Goal: Information Seeking & Learning: Find specific fact

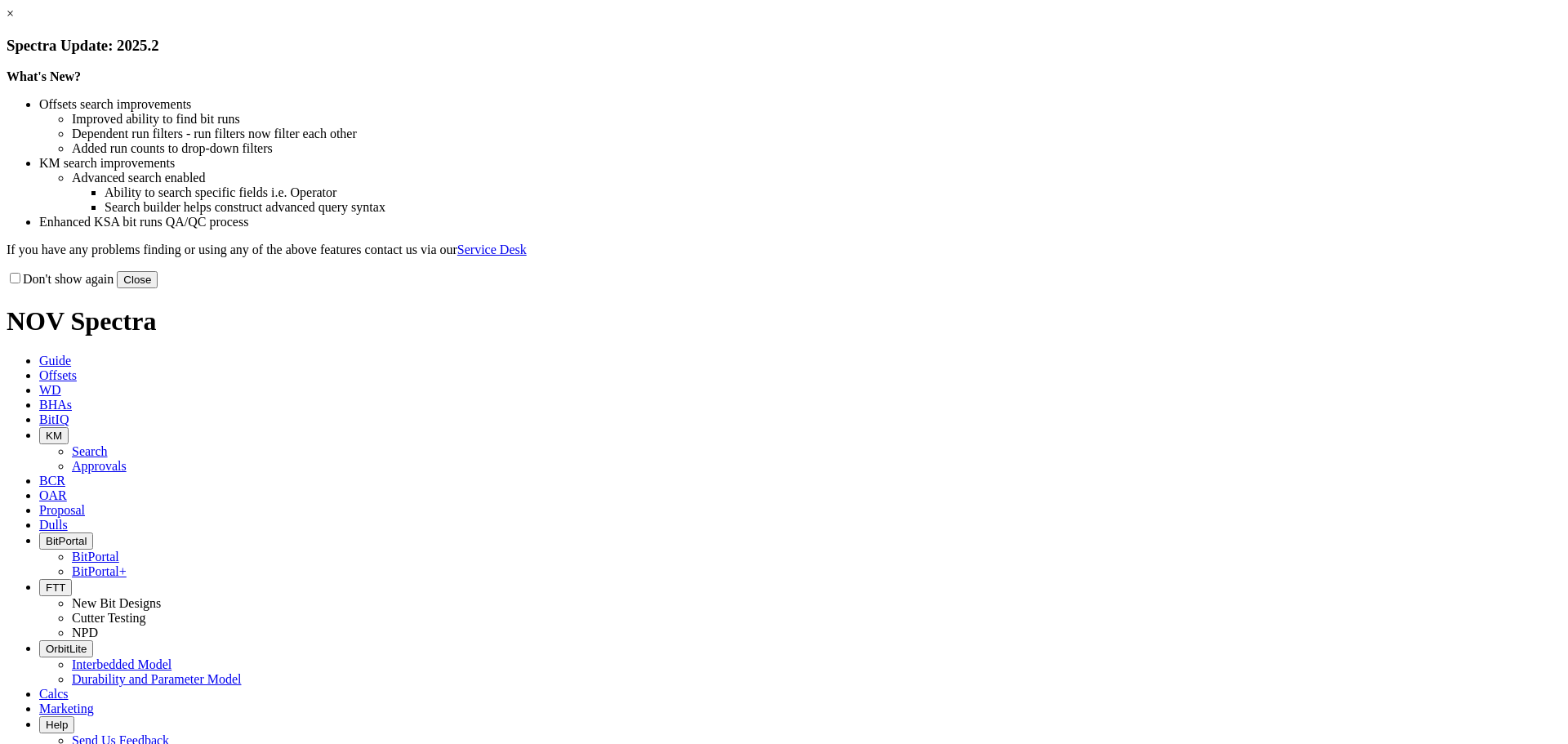
click at [157, 289] on button "Close" at bounding box center [136, 279] width 41 height 17
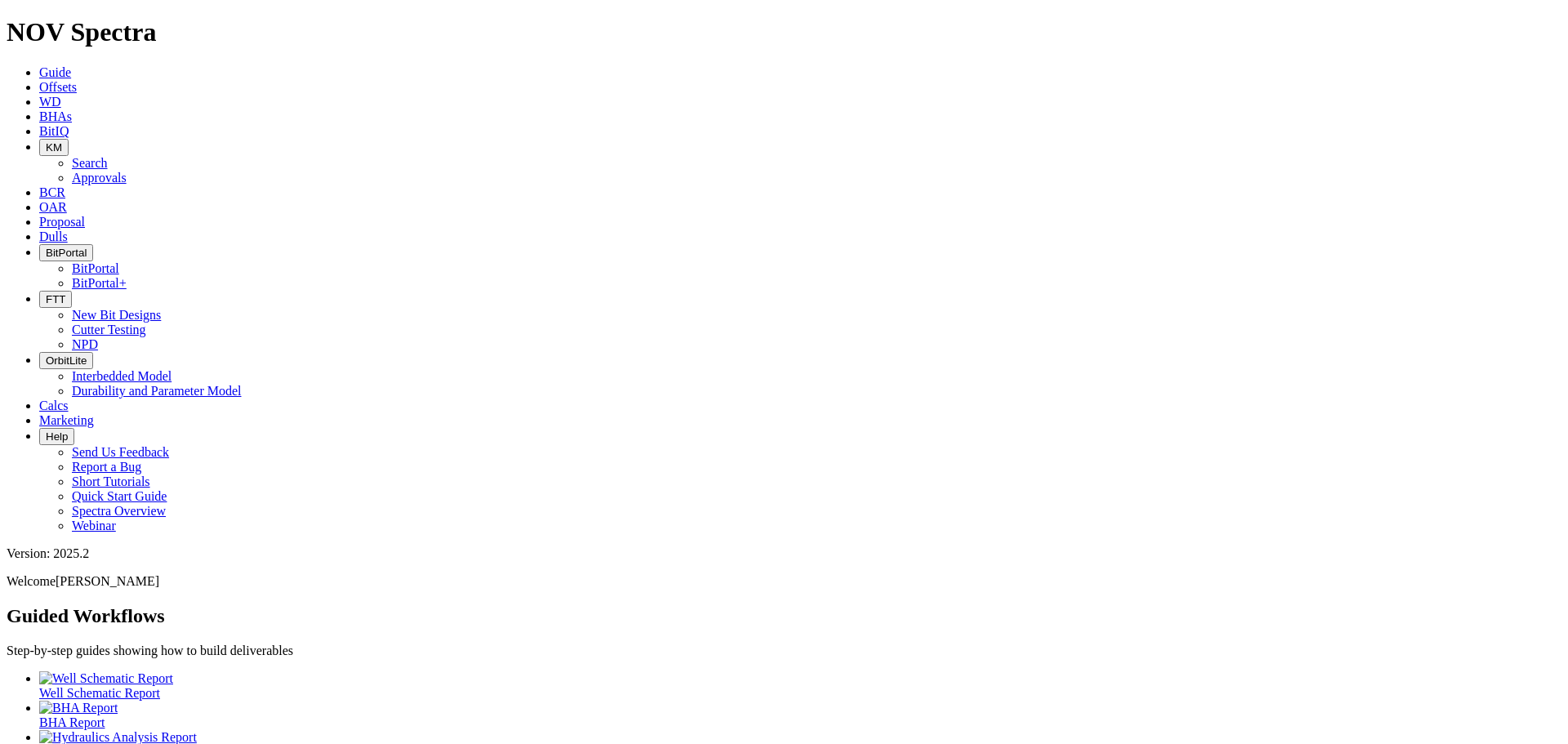
click at [68, 138] on button "KM" at bounding box center [54, 146] width 30 height 17
click at [108, 156] on link "Search" at bounding box center [90, 163] width 36 height 14
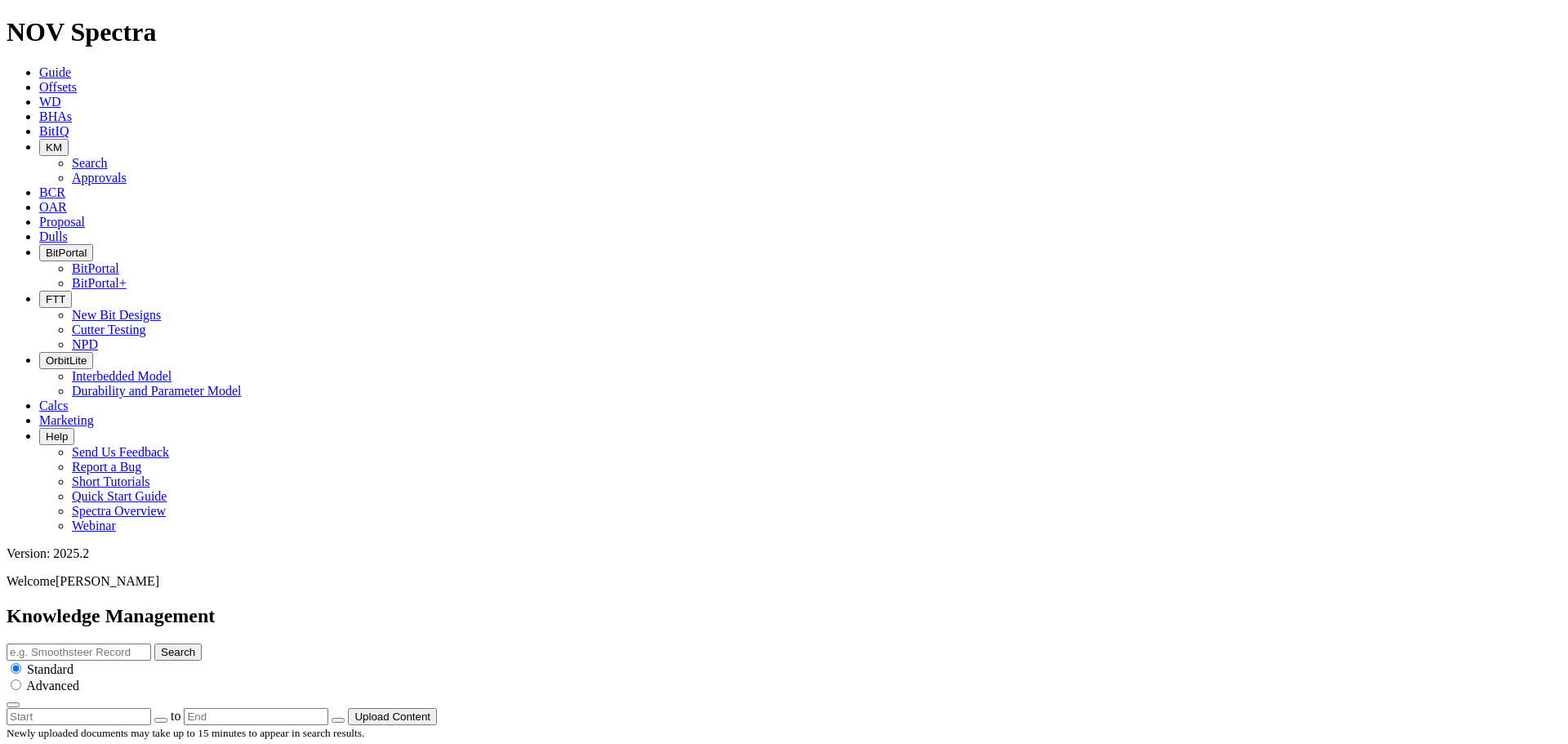
click at [151, 643] on input "text" at bounding box center [79, 651] width 144 height 17
type input "dlr connection"
click at [154, 643] on button "Search" at bounding box center [178, 651] width 47 height 17
drag, startPoint x: 226, startPoint y: 239, endPoint x: 257, endPoint y: 245, distance: 31.6
